Goal: Communication & Community: Answer question/provide support

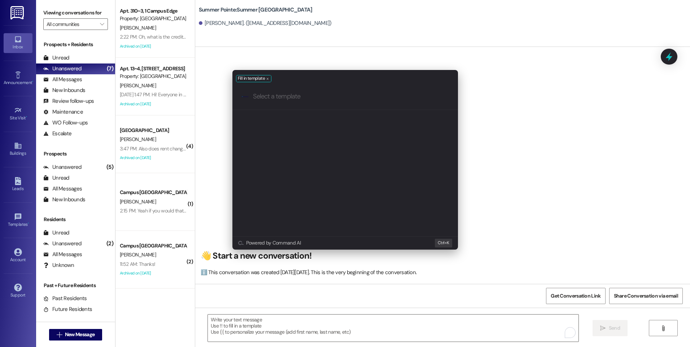
scroll to position [289, 0]
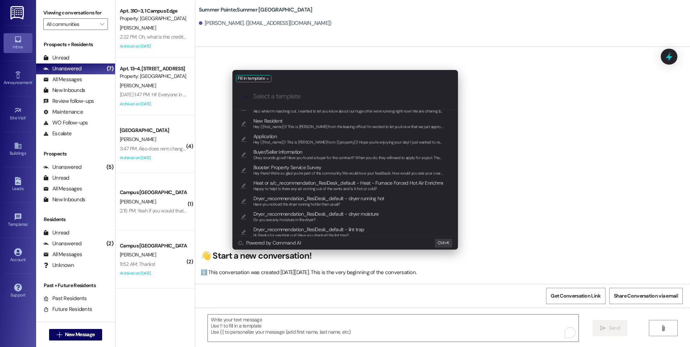
click at [87, 338] on div "Fill in template .cls-1{fill:#0a055f;}.cls-2{fill:#0cc4c4;} resideskLogoBlueOra…" at bounding box center [345, 173] width 690 height 347
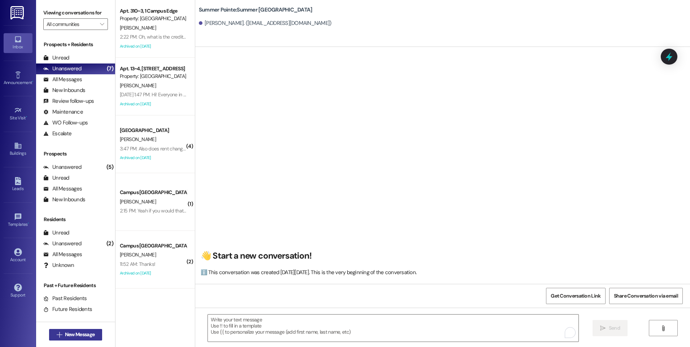
click at [87, 333] on span "New Message" at bounding box center [80, 335] width 30 height 8
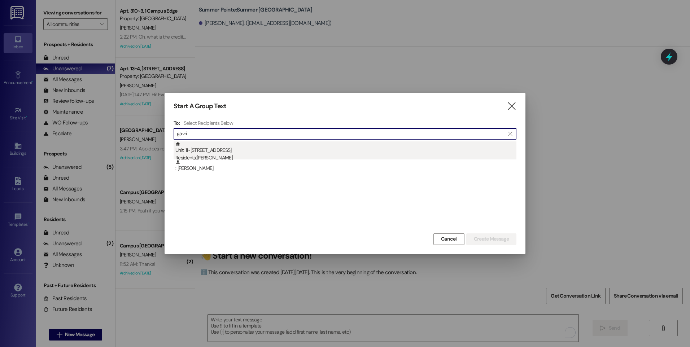
type input "gavri"
click at [208, 156] on div "Residents: [PERSON_NAME]" at bounding box center [345, 158] width 341 height 8
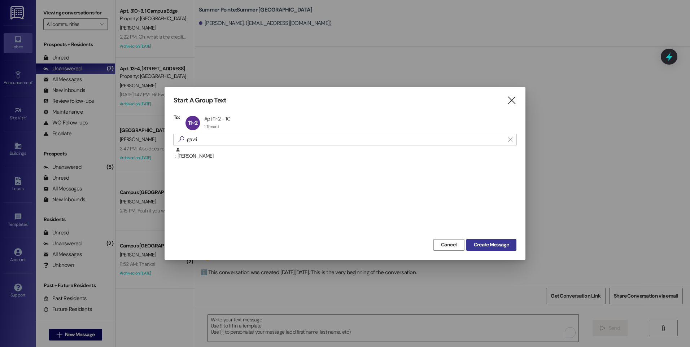
click at [489, 244] on span "Create Message" at bounding box center [491, 245] width 35 height 8
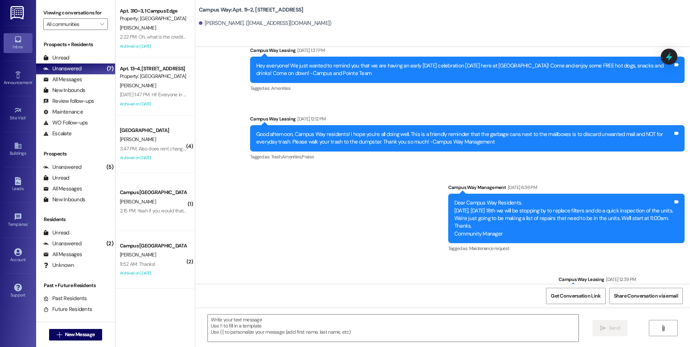
scroll to position [14835, 0]
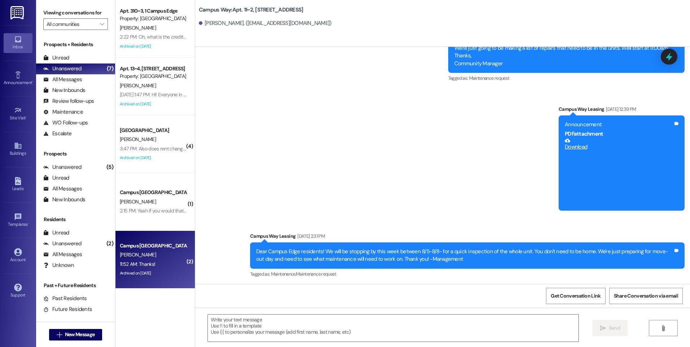
click at [179, 260] on div "11:52 AM: Thanks! 11:52 AM: Thanks!" at bounding box center [153, 264] width 68 height 9
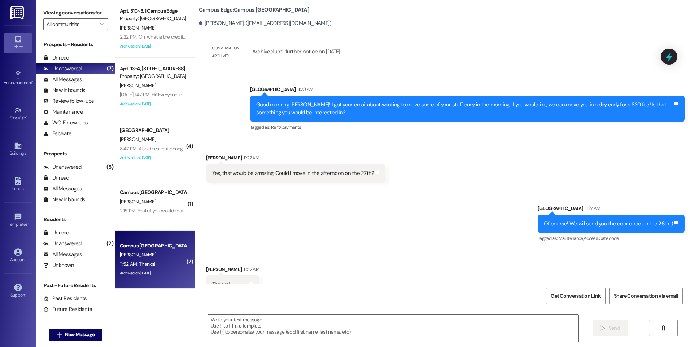
scroll to position [895, 0]
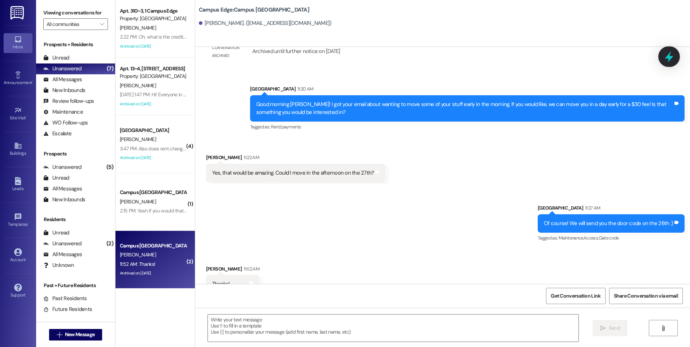
click at [665, 61] on icon at bounding box center [669, 57] width 12 height 12
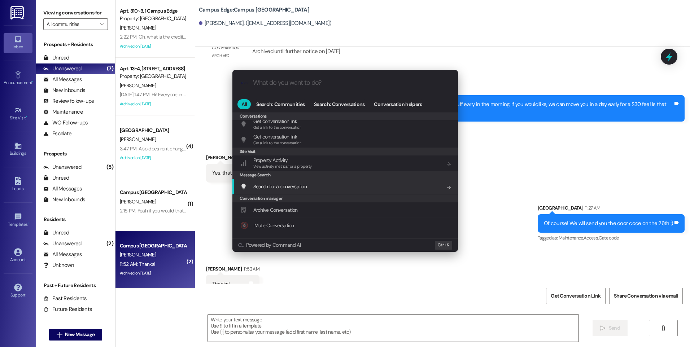
scroll to position [315, 0]
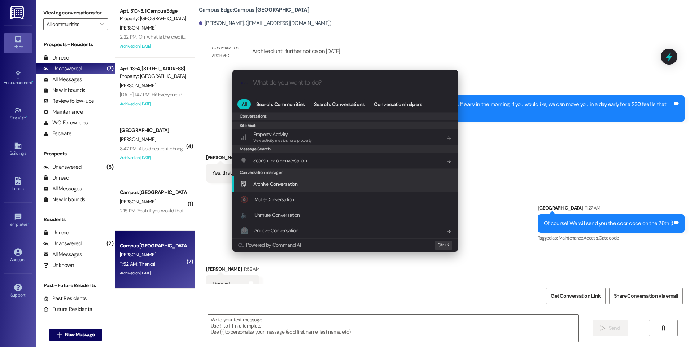
click at [291, 188] on div "Archive Conversation Add shortcut" at bounding box center [346, 185] width 226 height 16
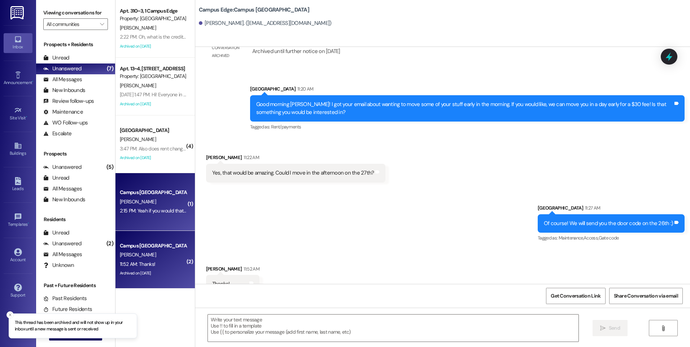
click at [160, 196] on div "Campus [GEOGRAPHIC_DATA]" at bounding box center [153, 193] width 67 height 8
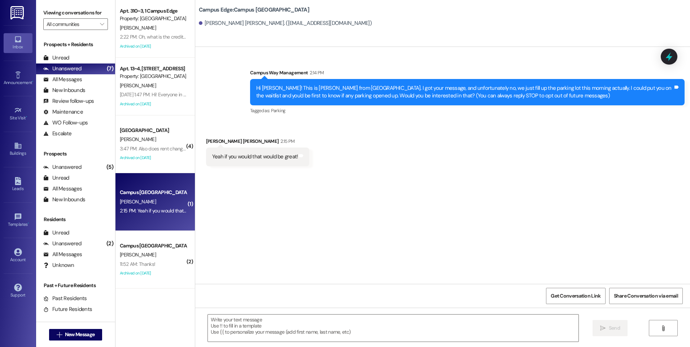
scroll to position [0, 0]
click at [674, 52] on icon at bounding box center [669, 57] width 12 height 12
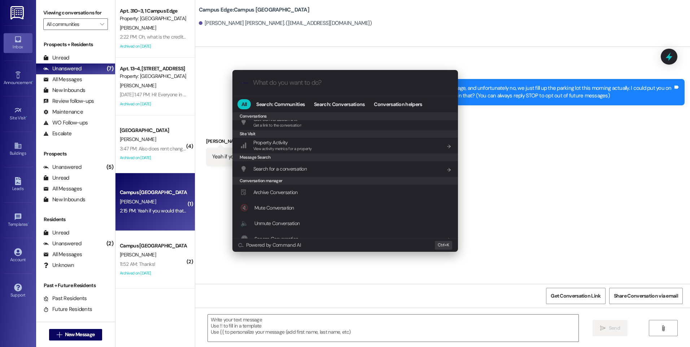
scroll to position [315, 0]
click at [305, 188] on div "Archive Conversation Add shortcut" at bounding box center [346, 185] width 226 height 16
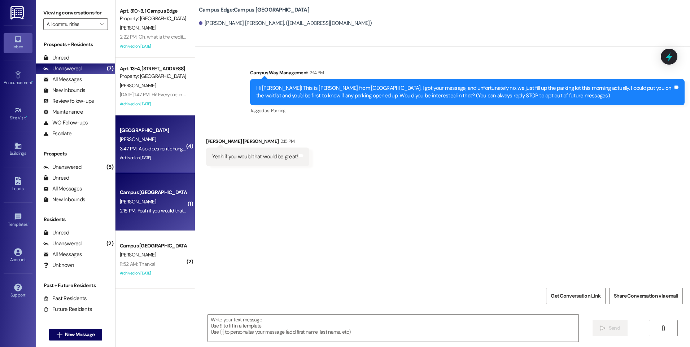
click at [153, 143] on div "[PERSON_NAME]" at bounding box center [153, 139] width 68 height 9
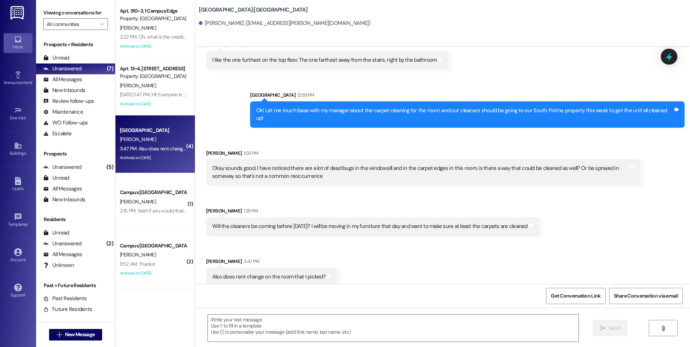
scroll to position [435, 0]
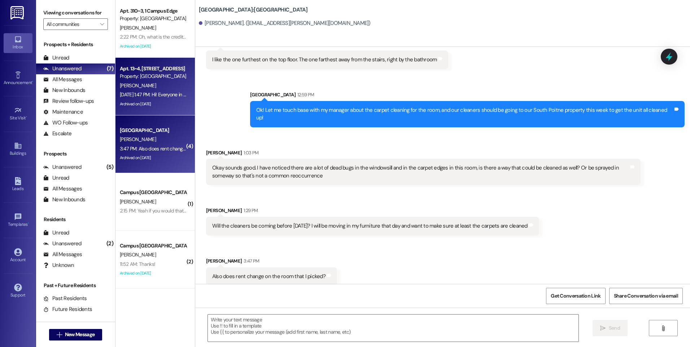
click at [125, 76] on div "Property: [GEOGRAPHIC_DATA]" at bounding box center [153, 77] width 67 height 8
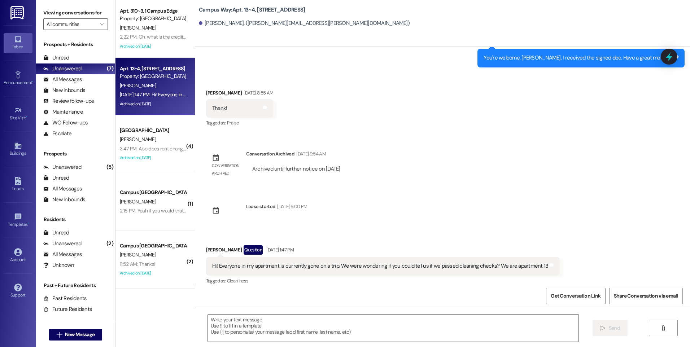
scroll to position [1458, 0]
click at [673, 58] on icon at bounding box center [669, 57] width 12 height 12
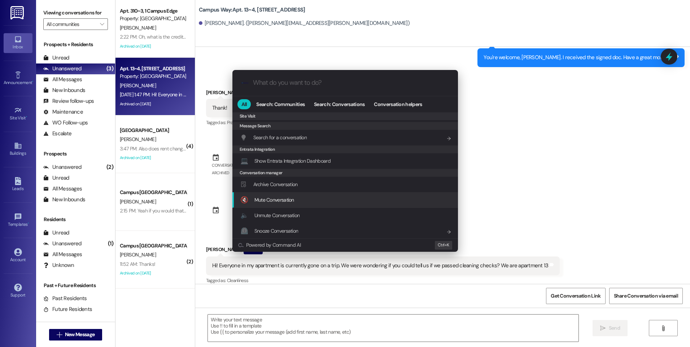
scroll to position [325, 0]
click at [279, 185] on span "Archive Conversation" at bounding box center [275, 184] width 44 height 6
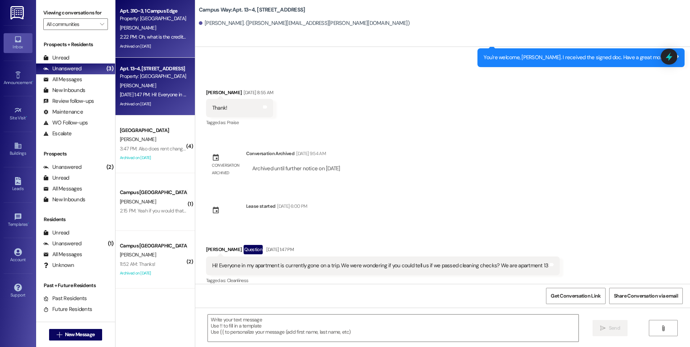
click at [150, 35] on div "2:22 PM: Oh, what is the credit for? Is it part of my housing down payment? 2:2…" at bounding box center [198, 37] width 157 height 6
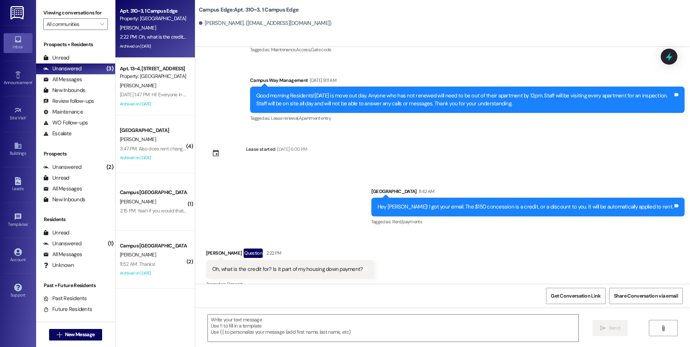
scroll to position [4312, 0]
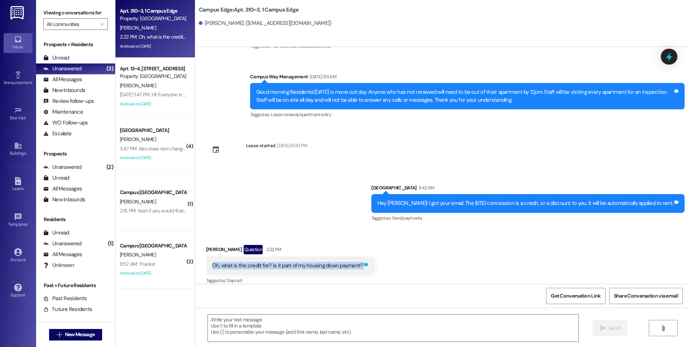
drag, startPoint x: 206, startPoint y: 255, endPoint x: 357, endPoint y: 260, distance: 150.7
click at [357, 260] on div "Oh, what is the credit for? Is it part of my housing down payment? Tags and not…" at bounding box center [290, 266] width 169 height 18
click at [458, 258] on div "Received via SMS [PERSON_NAME] Question 2:22 PM Oh, what is the credit for? Is …" at bounding box center [442, 260] width 495 height 62
click at [672, 53] on icon at bounding box center [669, 57] width 12 height 12
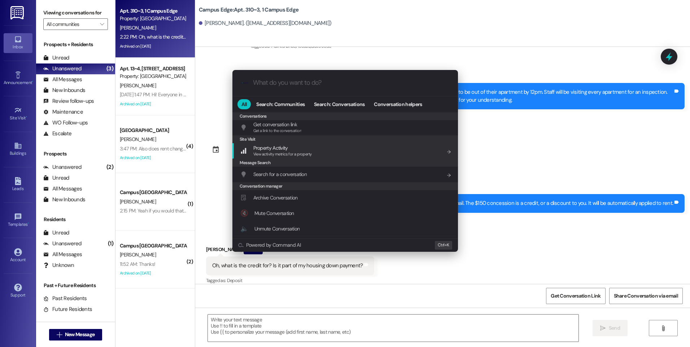
scroll to position [315, 0]
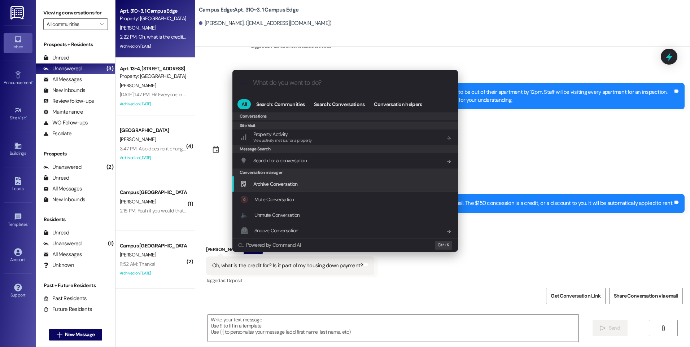
click at [295, 187] on span "Archive Conversation" at bounding box center [275, 184] width 44 height 8
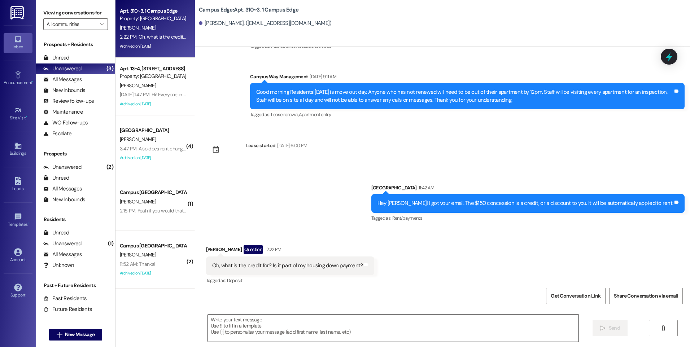
click at [335, 327] on textarea at bounding box center [393, 328] width 370 height 27
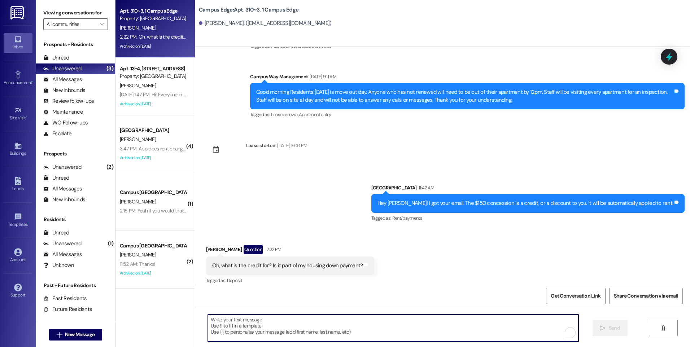
type textarea "I"
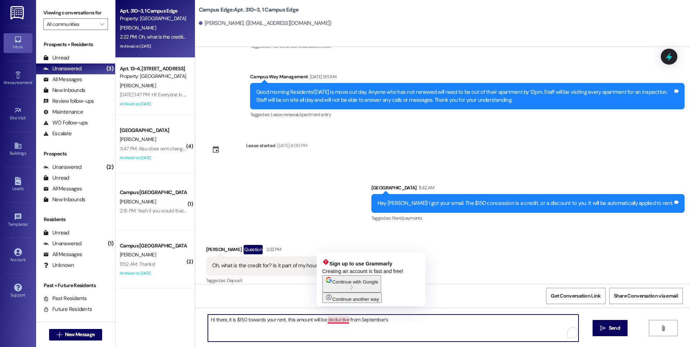
click at [341, 318] on textarea "Hi there, it is $150 towards your rent, this amount will be deductive from Sept…" at bounding box center [393, 328] width 370 height 27
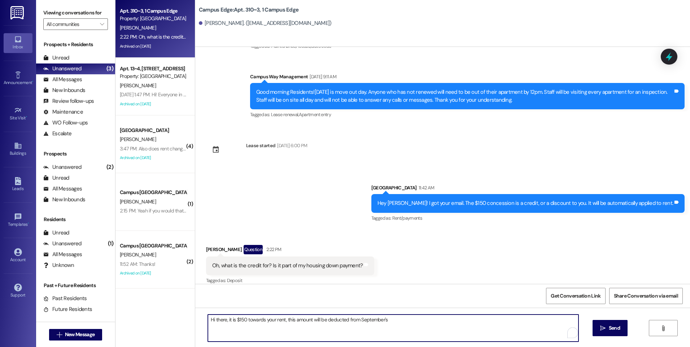
click at [428, 327] on textarea "Hi there, it is $150 towards your rent, this amount will be deducted from Septe…" at bounding box center [393, 328] width 370 height 27
type textarea "Hi there, it is $150 towards your rent, this amount will be deducted from Septe…"
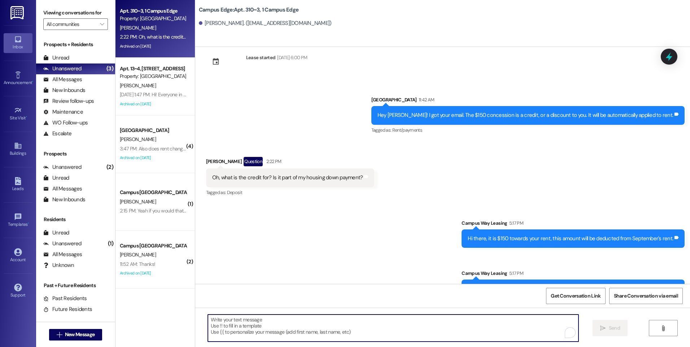
scroll to position [4412, 0]
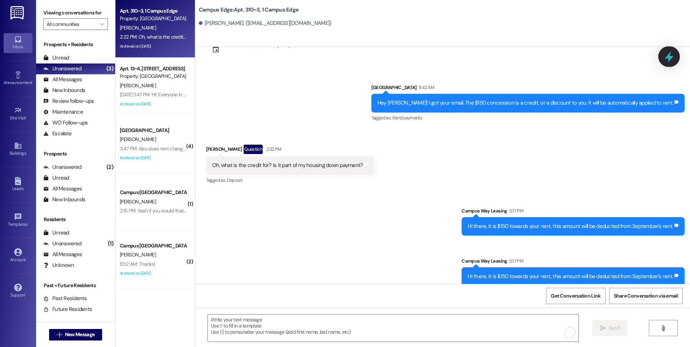
click at [666, 59] on icon at bounding box center [669, 57] width 12 height 12
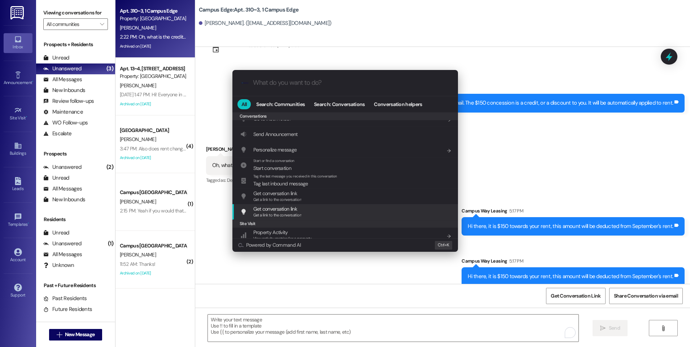
scroll to position [315, 0]
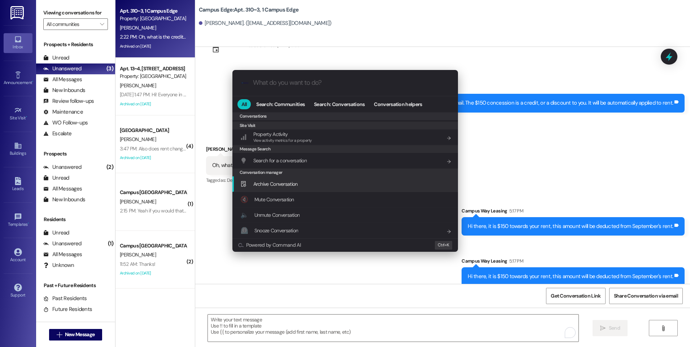
click at [282, 187] on span "Archive Conversation" at bounding box center [275, 184] width 44 height 6
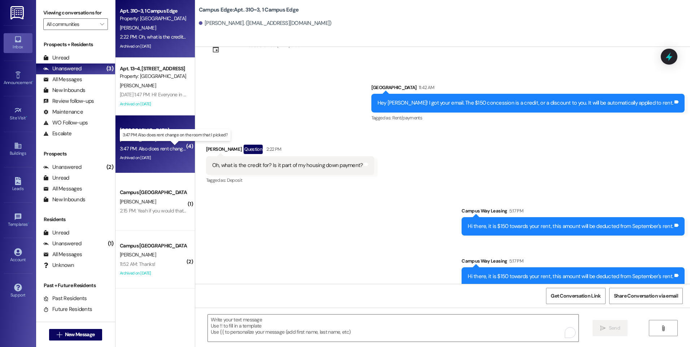
click at [143, 148] on div "3:47 PM: Also does rent change on the room that I picked? 3:47 PM: Also does re…" at bounding box center [180, 149] width 121 height 6
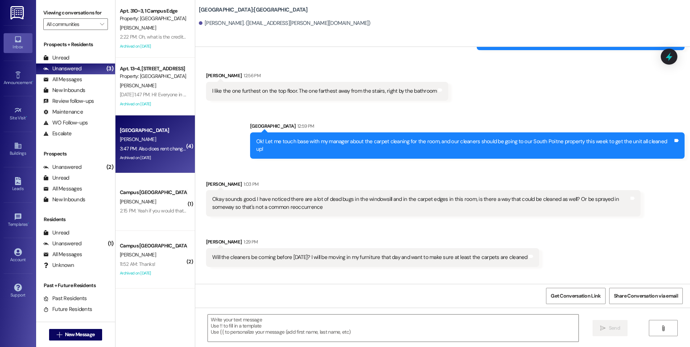
scroll to position [327, 0]
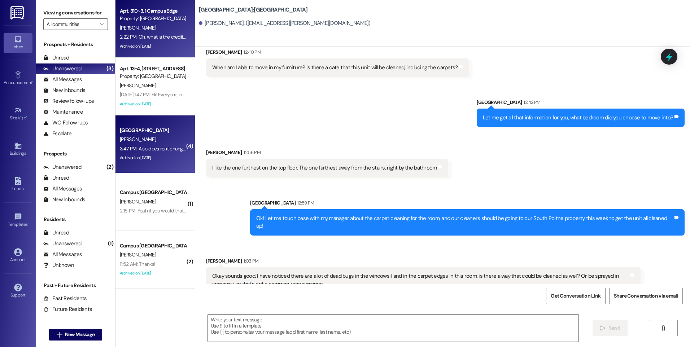
click at [142, 41] on div "2:22 PM: Oh, what is the credit for? Is it part of my housing down payment? 2:2…" at bounding box center [153, 36] width 68 height 9
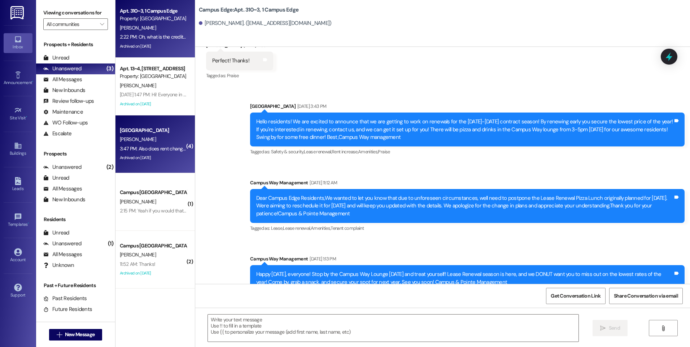
scroll to position [4413, 0]
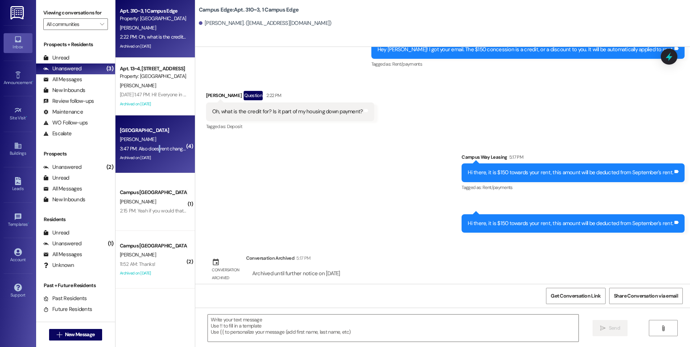
click at [154, 148] on div "3:47 PM: Also does rent change on the room that I picked? 3:47 PM: Also does re…" at bounding box center [180, 149] width 121 height 6
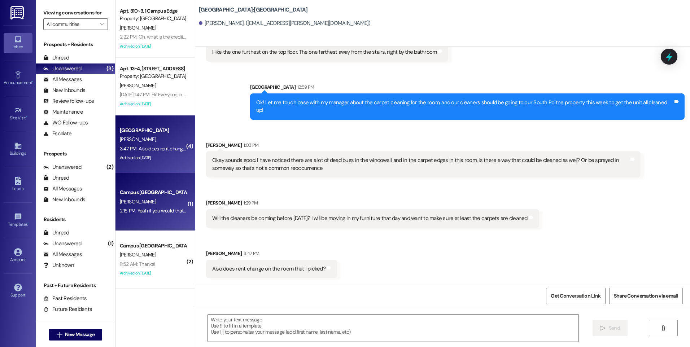
scroll to position [435, 0]
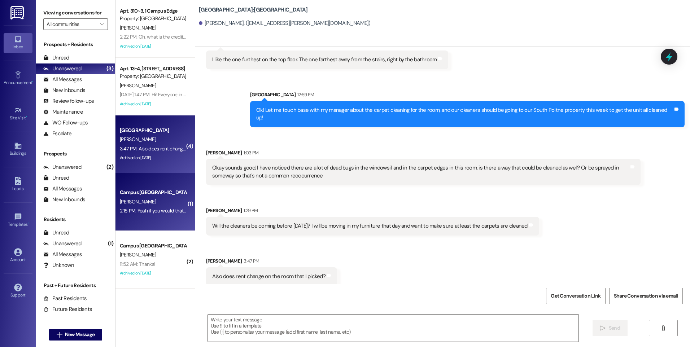
click at [151, 193] on div "Campus [GEOGRAPHIC_DATA]" at bounding box center [153, 193] width 67 height 8
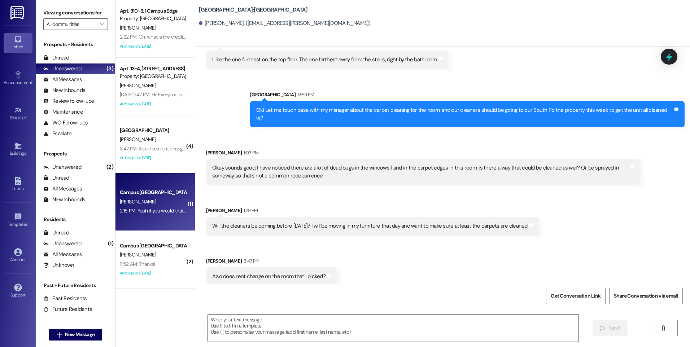
scroll to position [0, 0]
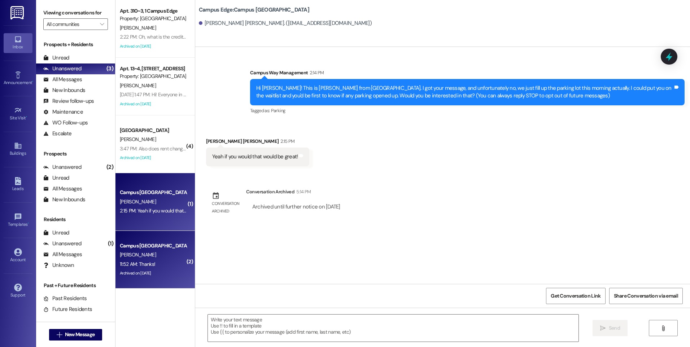
click at [164, 247] on div "Campus [GEOGRAPHIC_DATA]" at bounding box center [153, 246] width 67 height 8
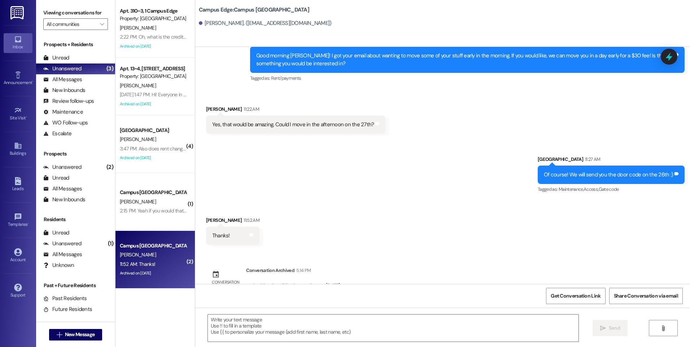
scroll to position [895, 0]
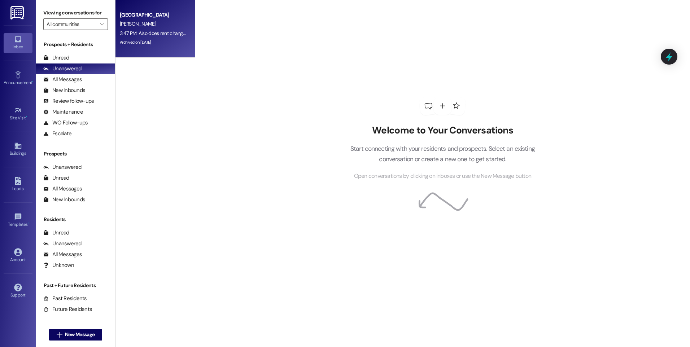
click at [187, 31] on div "South Pointe Prospect C. Mosteller 3:47 PM: Also does rent change on the room t…" at bounding box center [155, 29] width 79 height 58
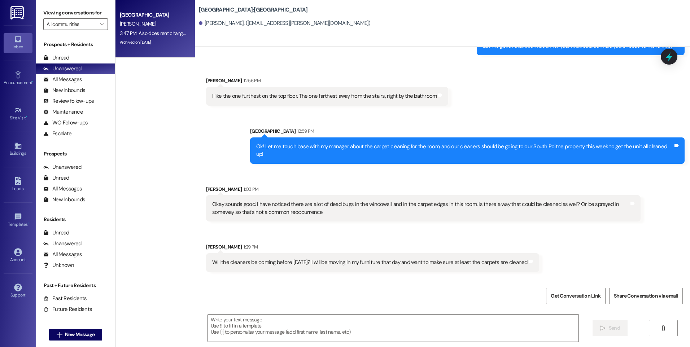
scroll to position [435, 0]
